Goal: Information Seeking & Learning: Learn about a topic

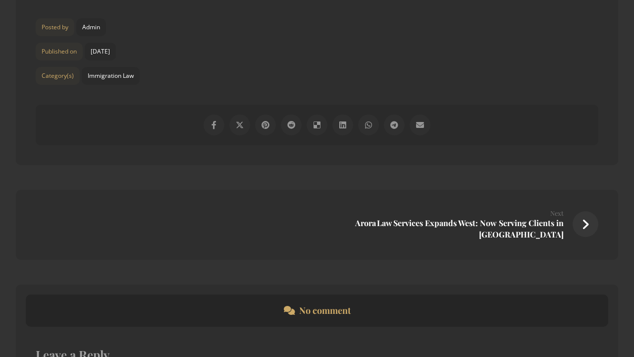
scroll to position [1978, 0]
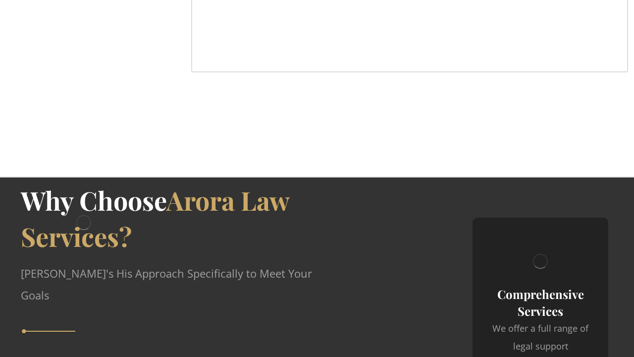
scroll to position [1904, 0]
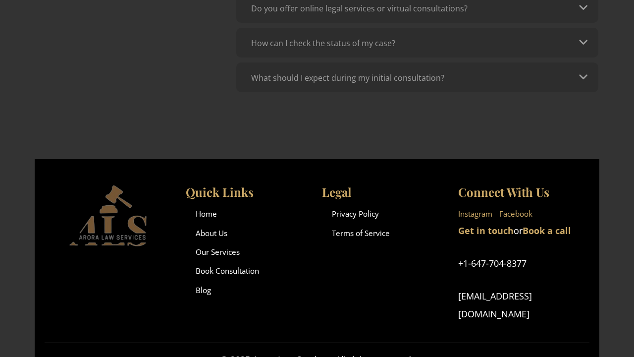
scroll to position [775, 0]
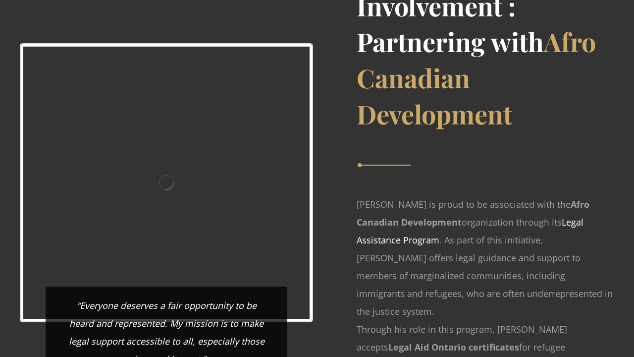
scroll to position [1973, 0]
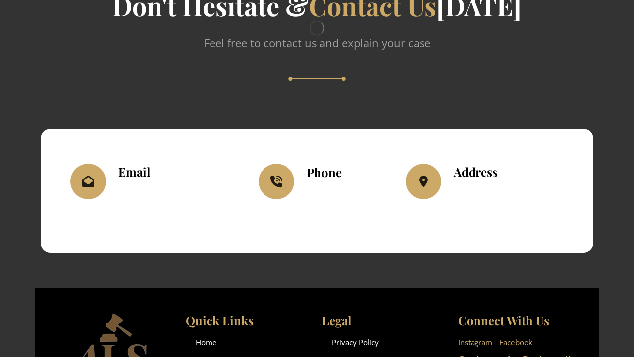
scroll to position [1150, 0]
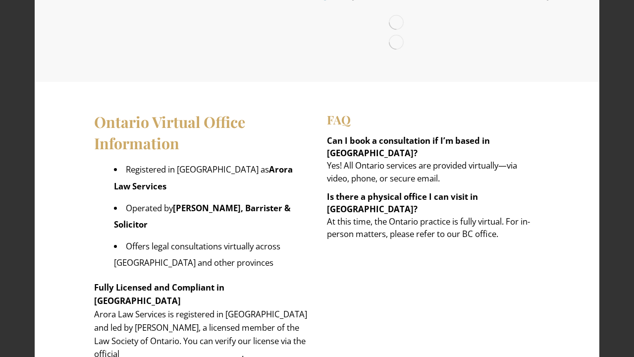
scroll to position [1566, 0]
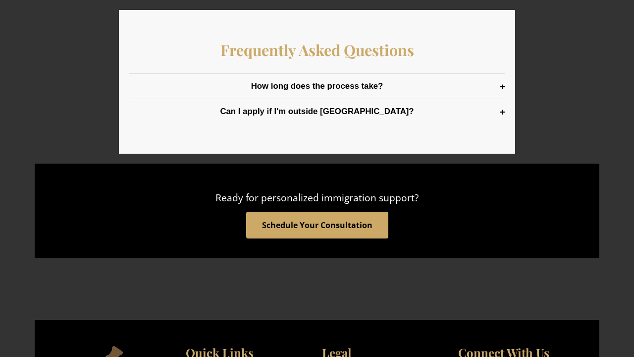
scroll to position [1453, 0]
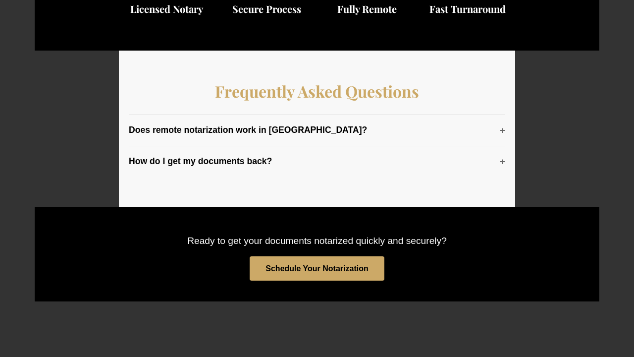
scroll to position [1381, 0]
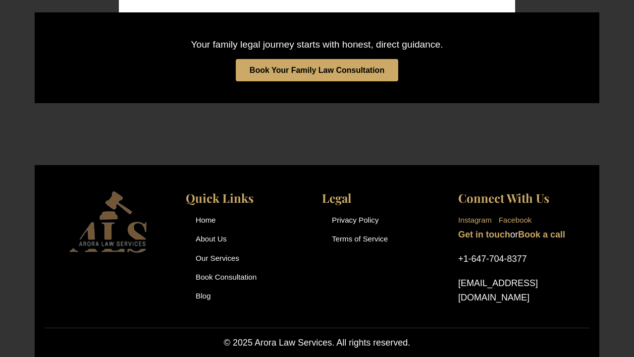
scroll to position [1499, 0]
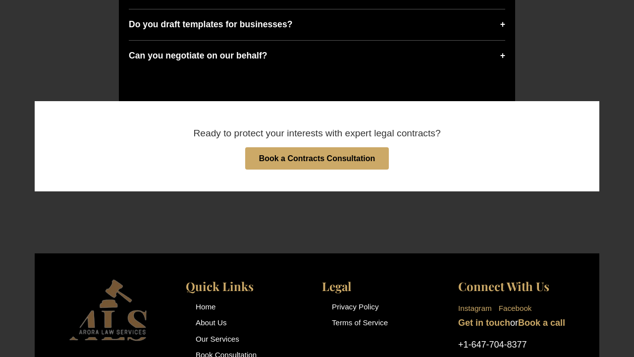
scroll to position [1498, 0]
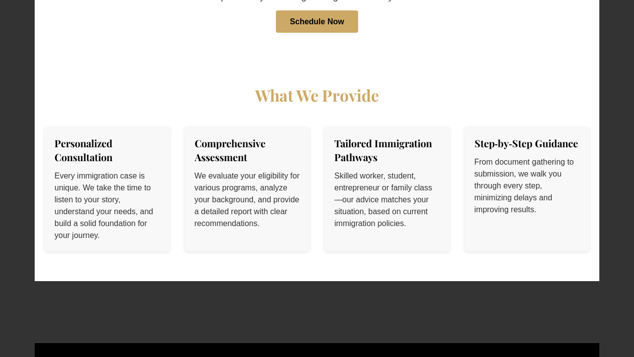
scroll to position [1689, 0]
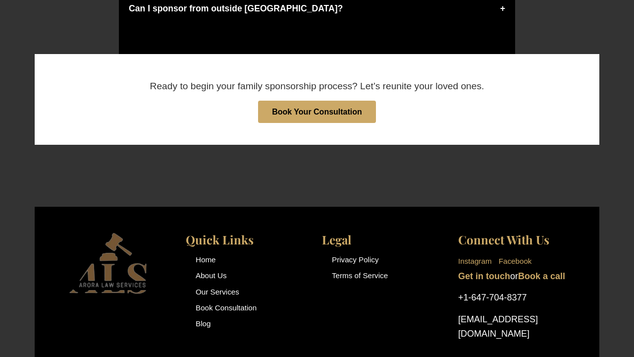
scroll to position [1613, 0]
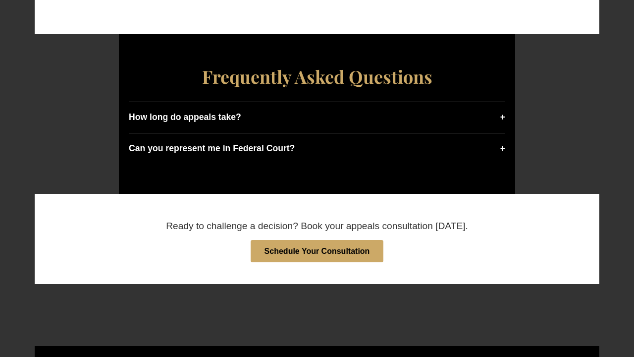
scroll to position [1628, 0]
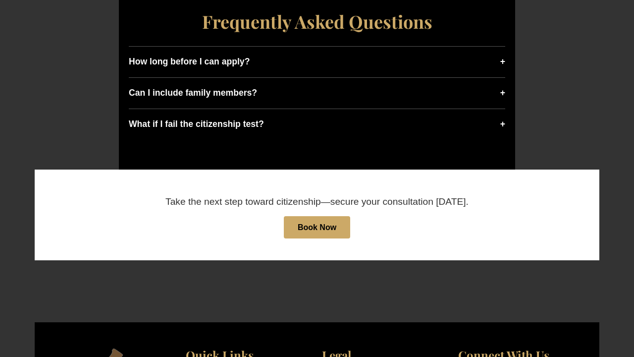
scroll to position [1602, 0]
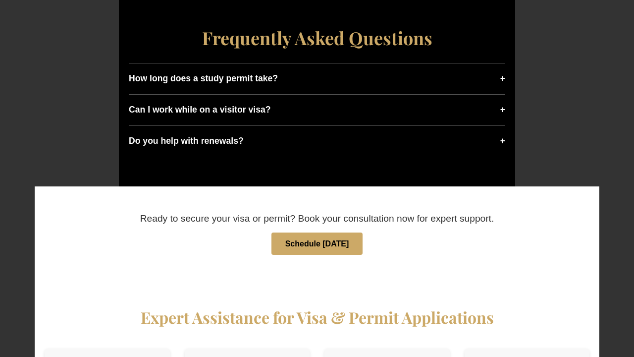
scroll to position [1583, 0]
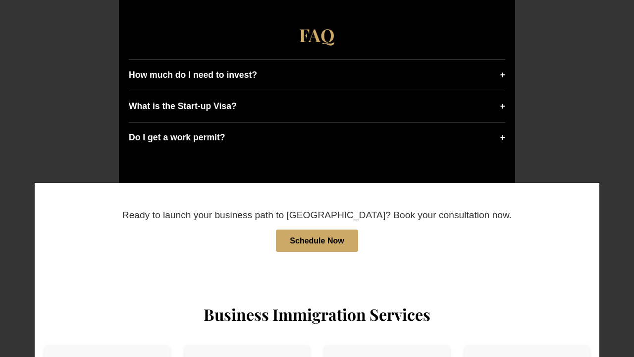
scroll to position [1612, 0]
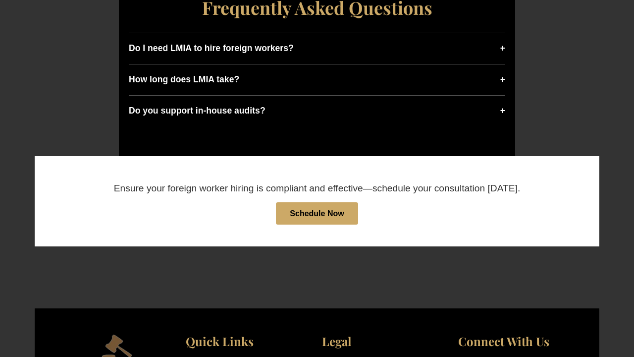
scroll to position [1592, 0]
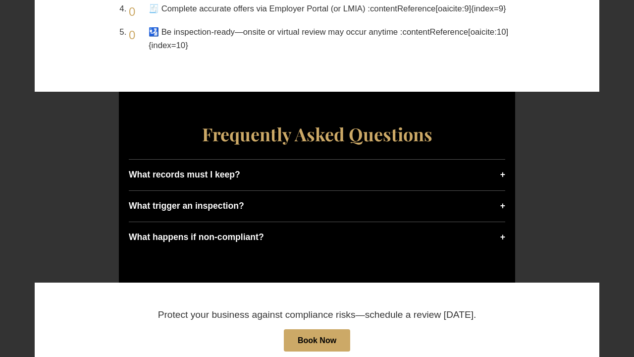
scroll to position [1619, 0]
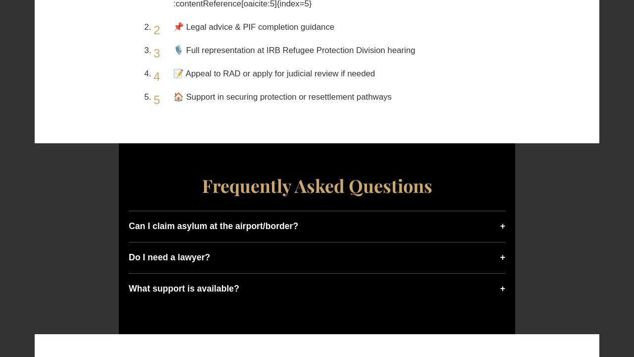
scroll to position [1464, 0]
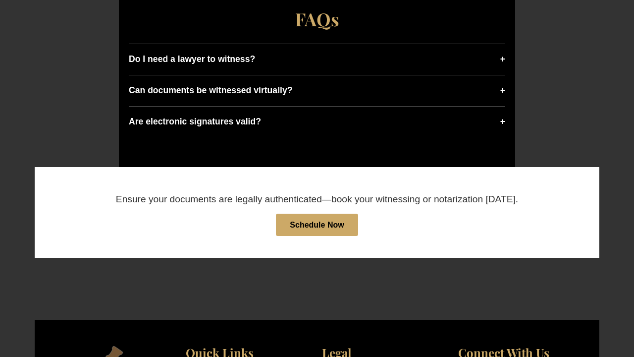
scroll to position [1660, 0]
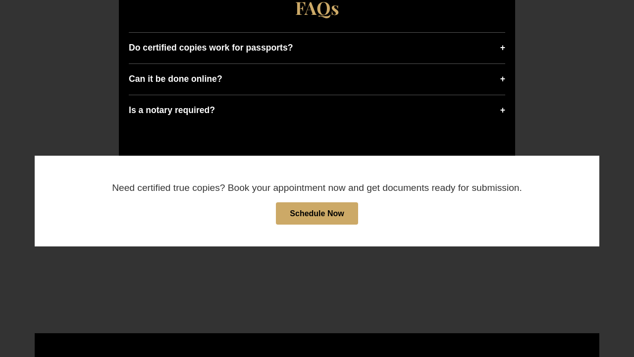
scroll to position [1598, 0]
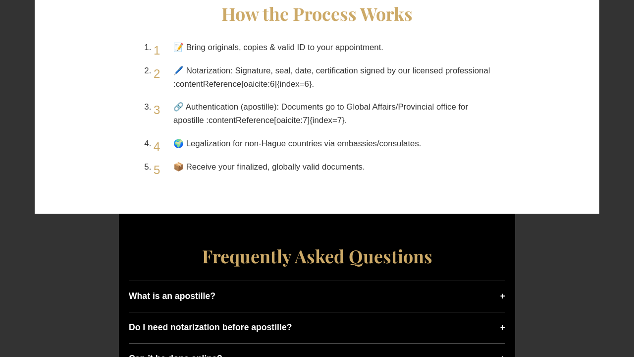
scroll to position [1454, 0]
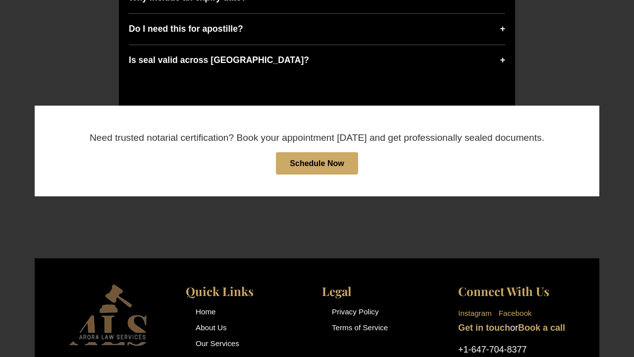
scroll to position [1678, 0]
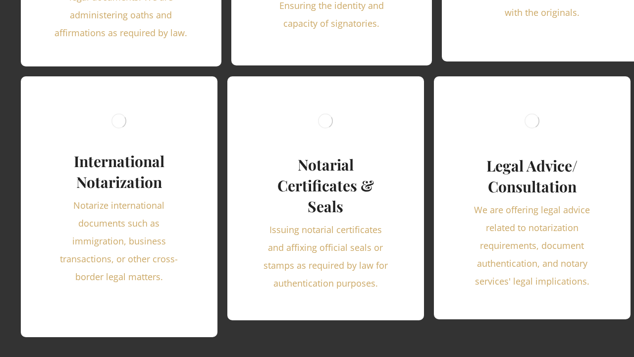
scroll to position [1933, 0]
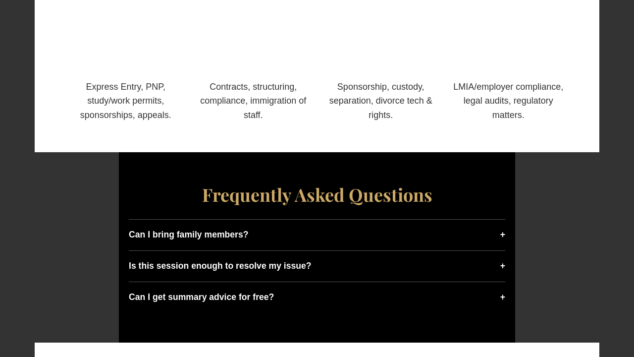
scroll to position [1382, 0]
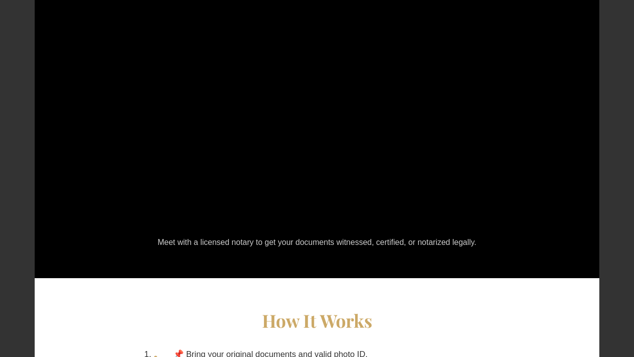
scroll to position [1150, 0]
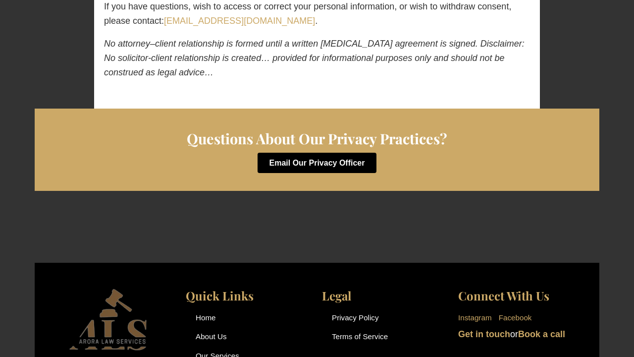
scroll to position [2041, 0]
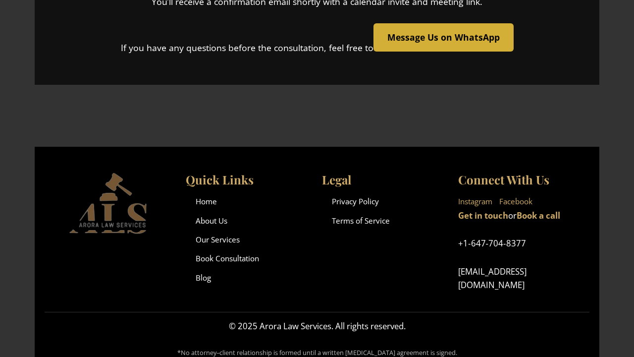
scroll to position [506, 0]
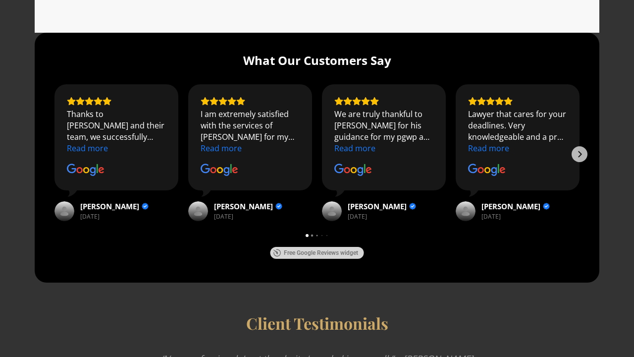
scroll to position [1825, 0]
